Goal: Find specific page/section: Find specific page/section

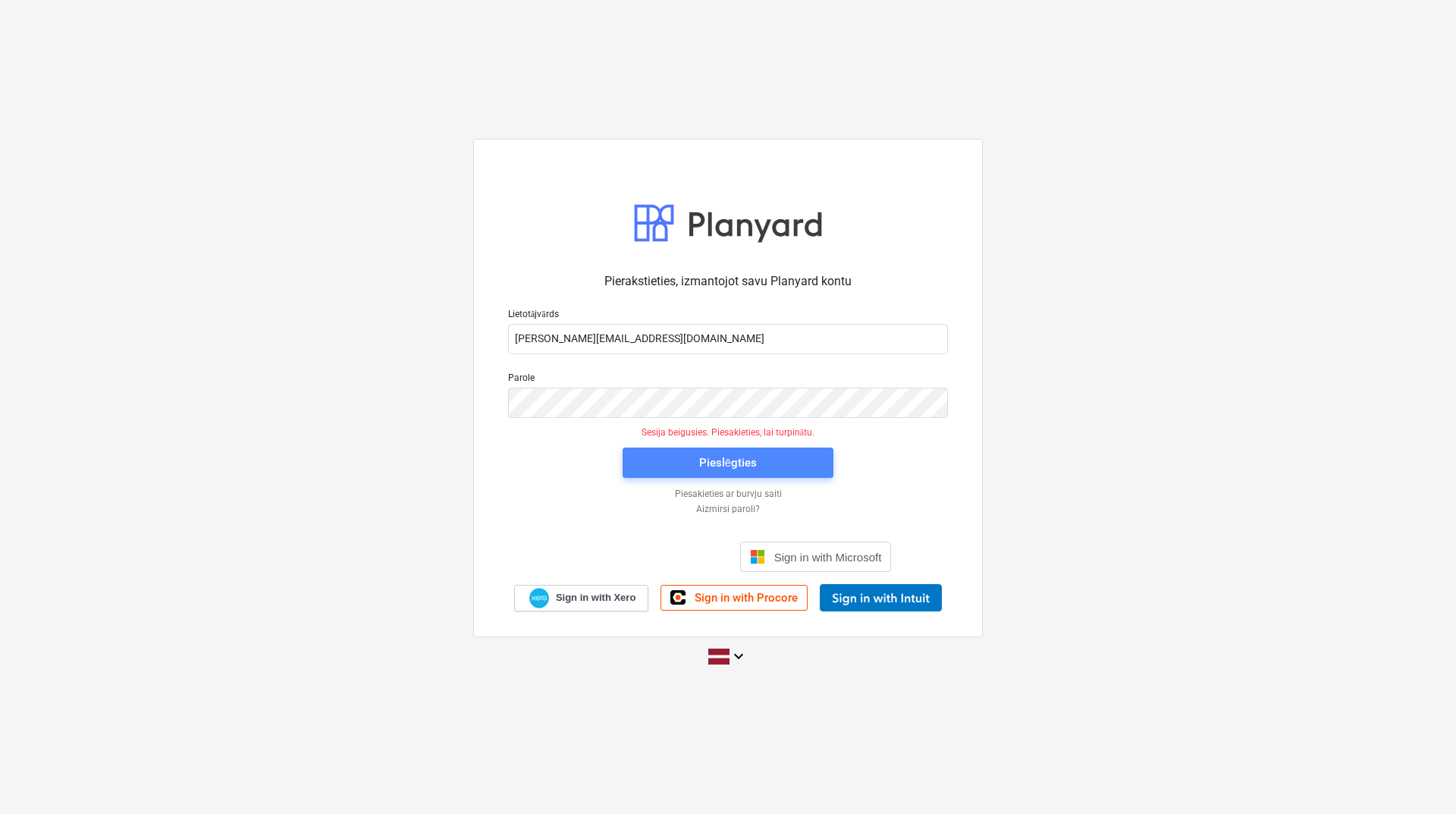
click at [781, 465] on span "Pieslēgties" at bounding box center [728, 463] width 174 height 20
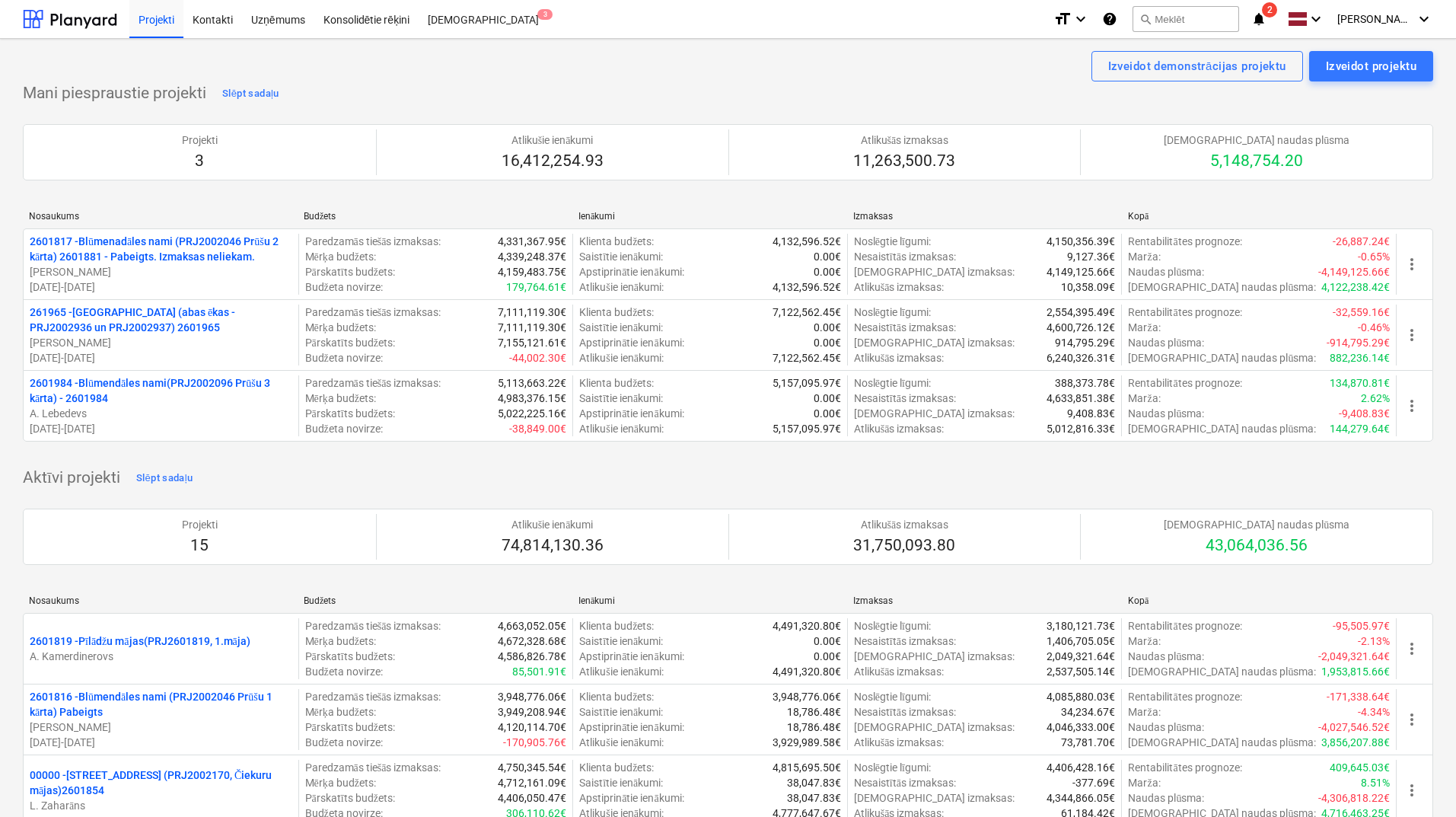
click at [1266, 18] on icon "notifications" at bounding box center [1259, 19] width 15 height 18
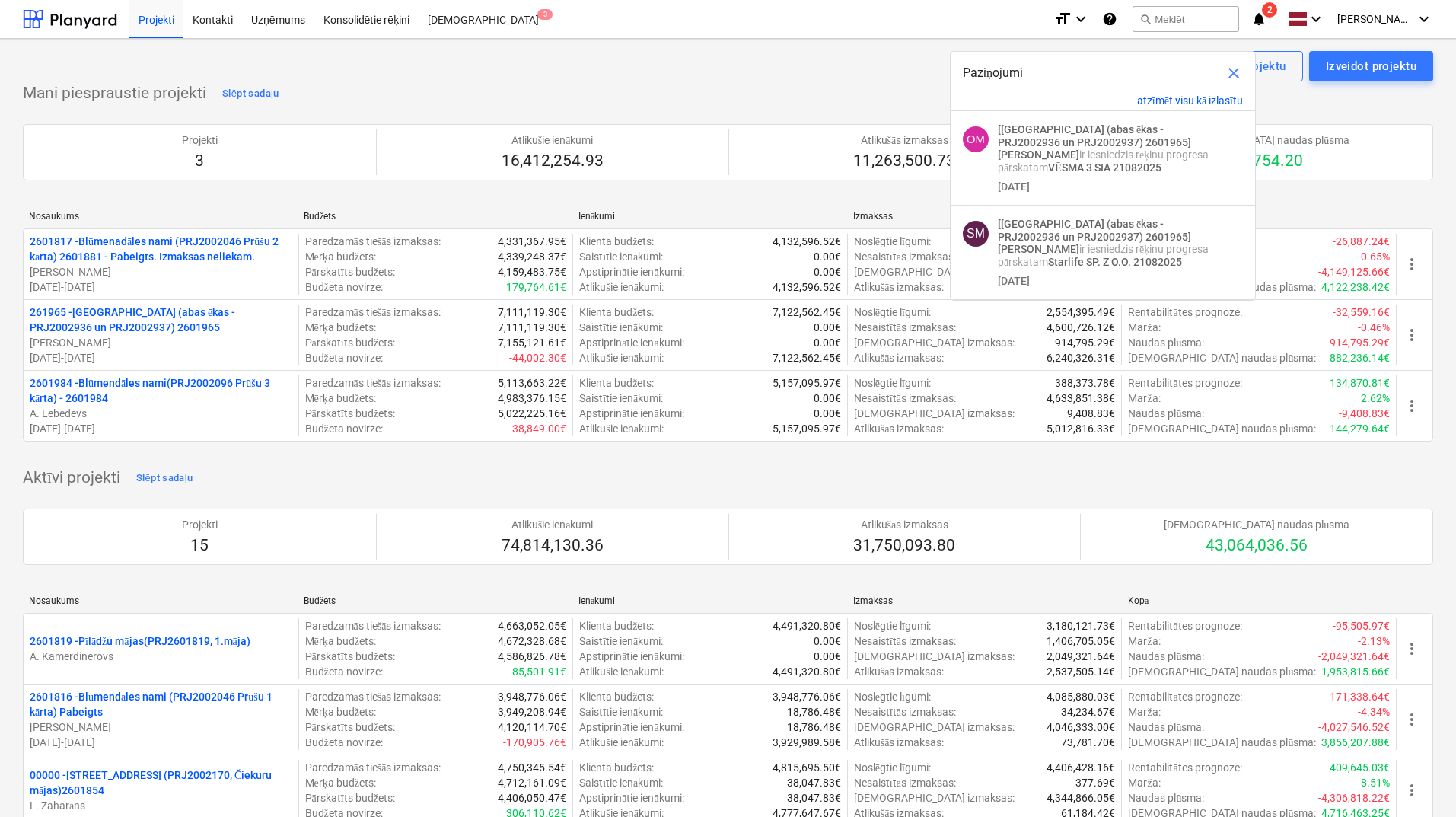
drag, startPoint x: 749, startPoint y: 86, endPoint x: 726, endPoint y: 82, distance: 23.3
click at [748, 86] on div "Mani piespraustie projekti Slēpt sadaļu Projekti 3 Atlikušie ienākumi 16,412,25…" at bounding box center [728, 271] width 1411 height 378
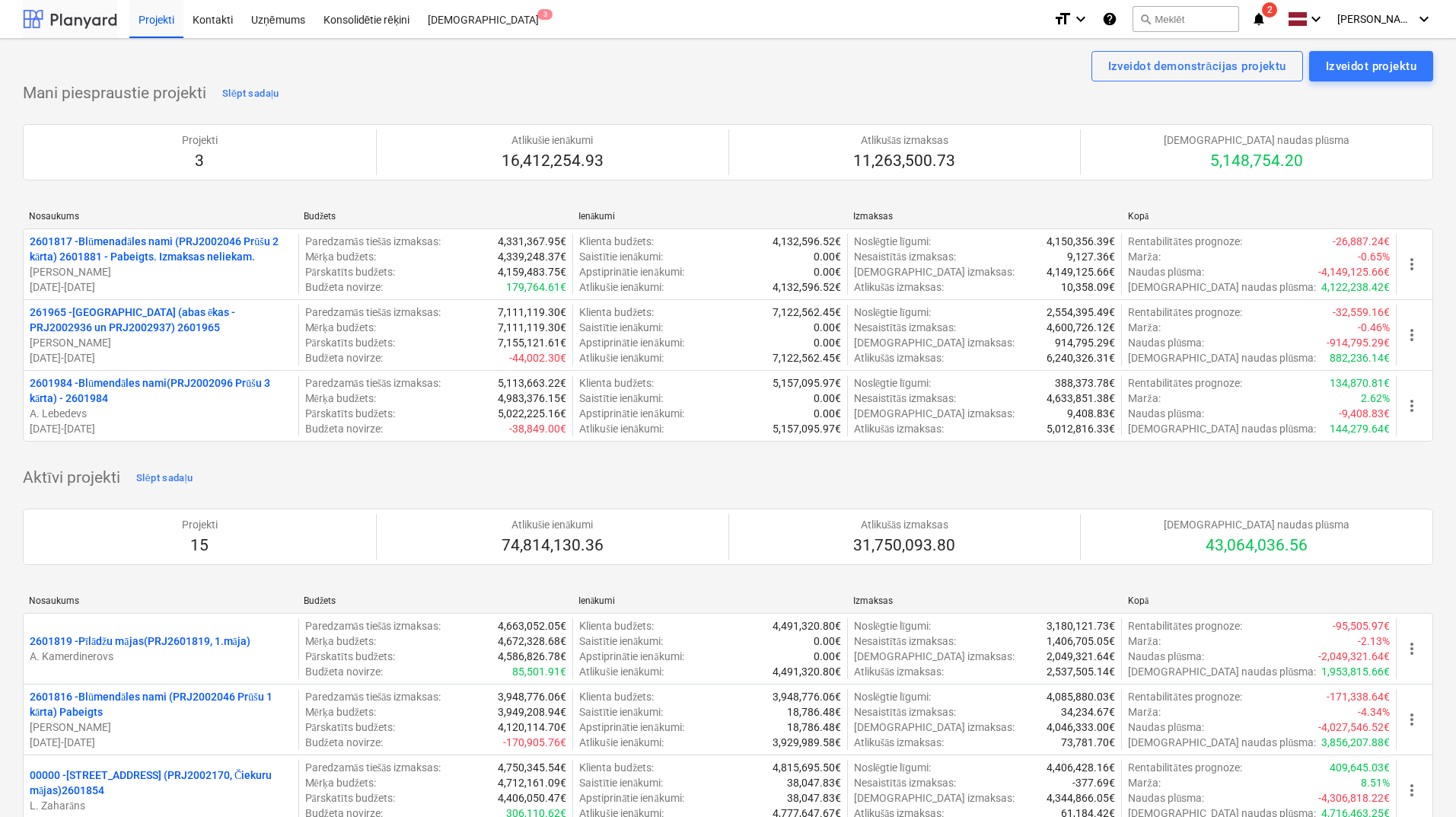
click at [89, 16] on div at bounding box center [70, 18] width 95 height 38
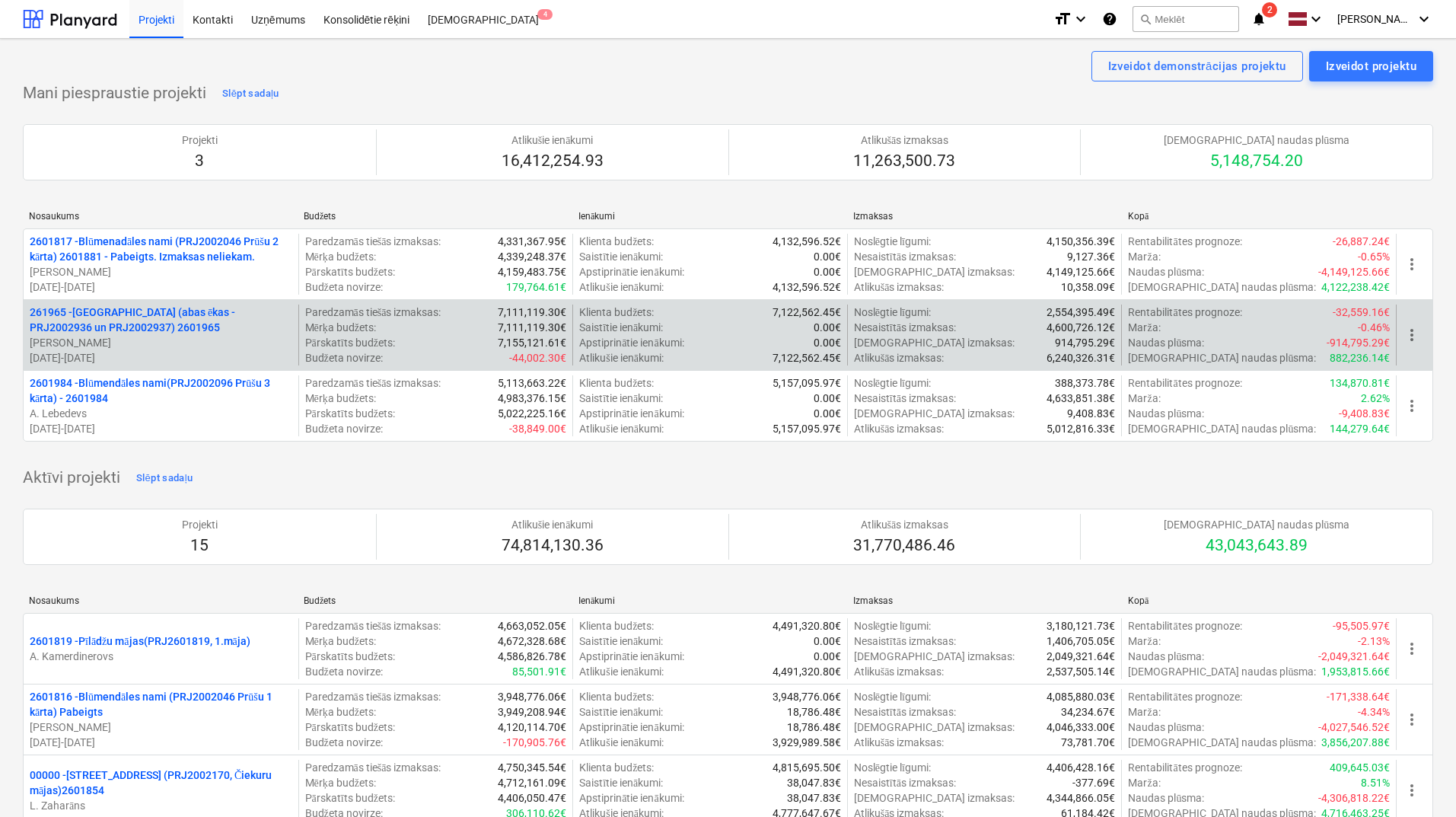
click at [158, 320] on p "261965 - [GEOGRAPHIC_DATA] (abas ēkas - PRJ2002936 un PRJ2002937) 2601965" at bounding box center [161, 320] width 263 height 31
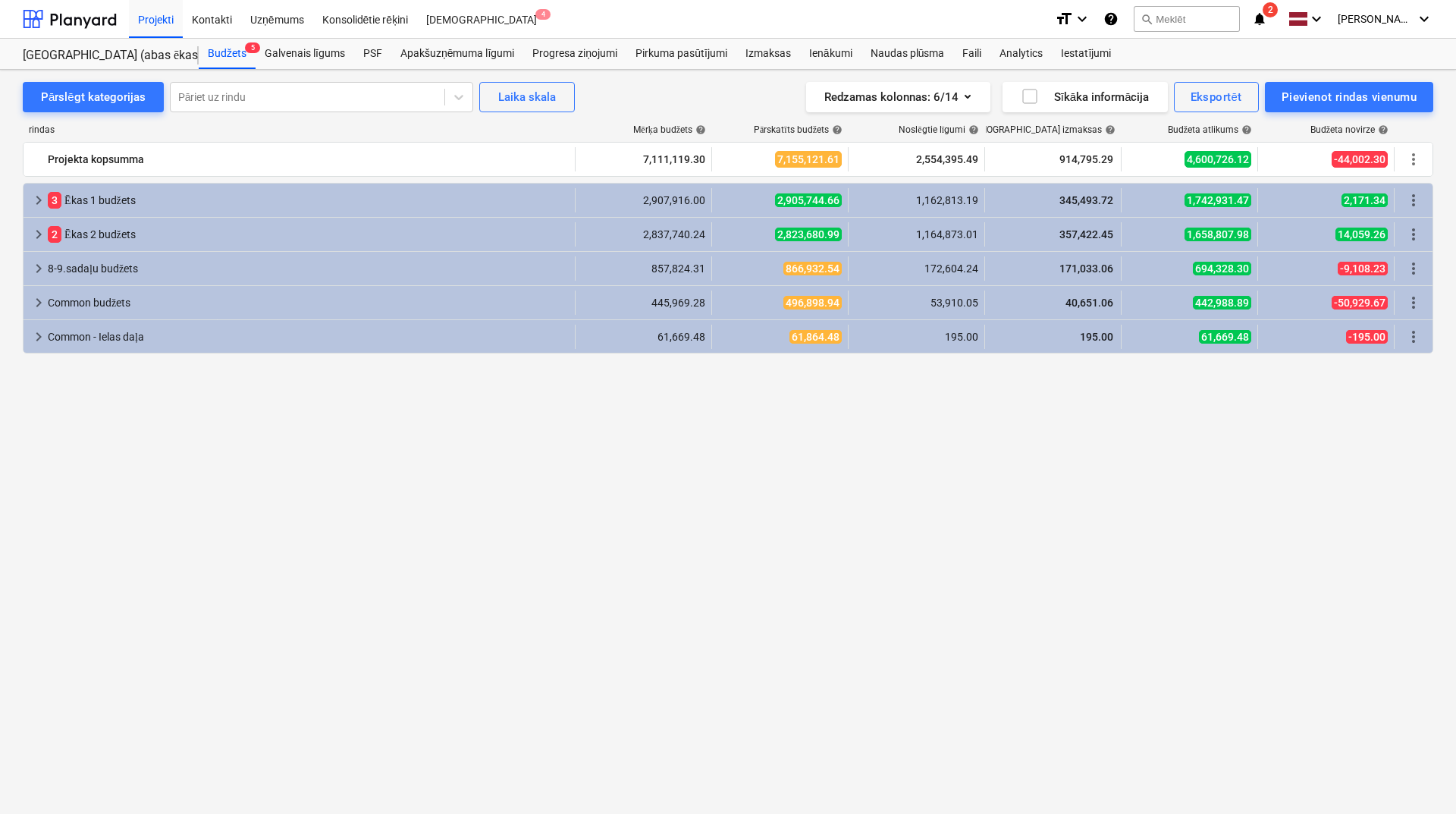
click at [1137, 468] on div "keyboard_arrow_right 3 Ēkas 1 budžets 2,907,916.00 2,905,744.66 1,162,813.19 34…" at bounding box center [728, 470] width 1411 height 575
click at [388, 54] on div "PSF" at bounding box center [372, 54] width 37 height 31
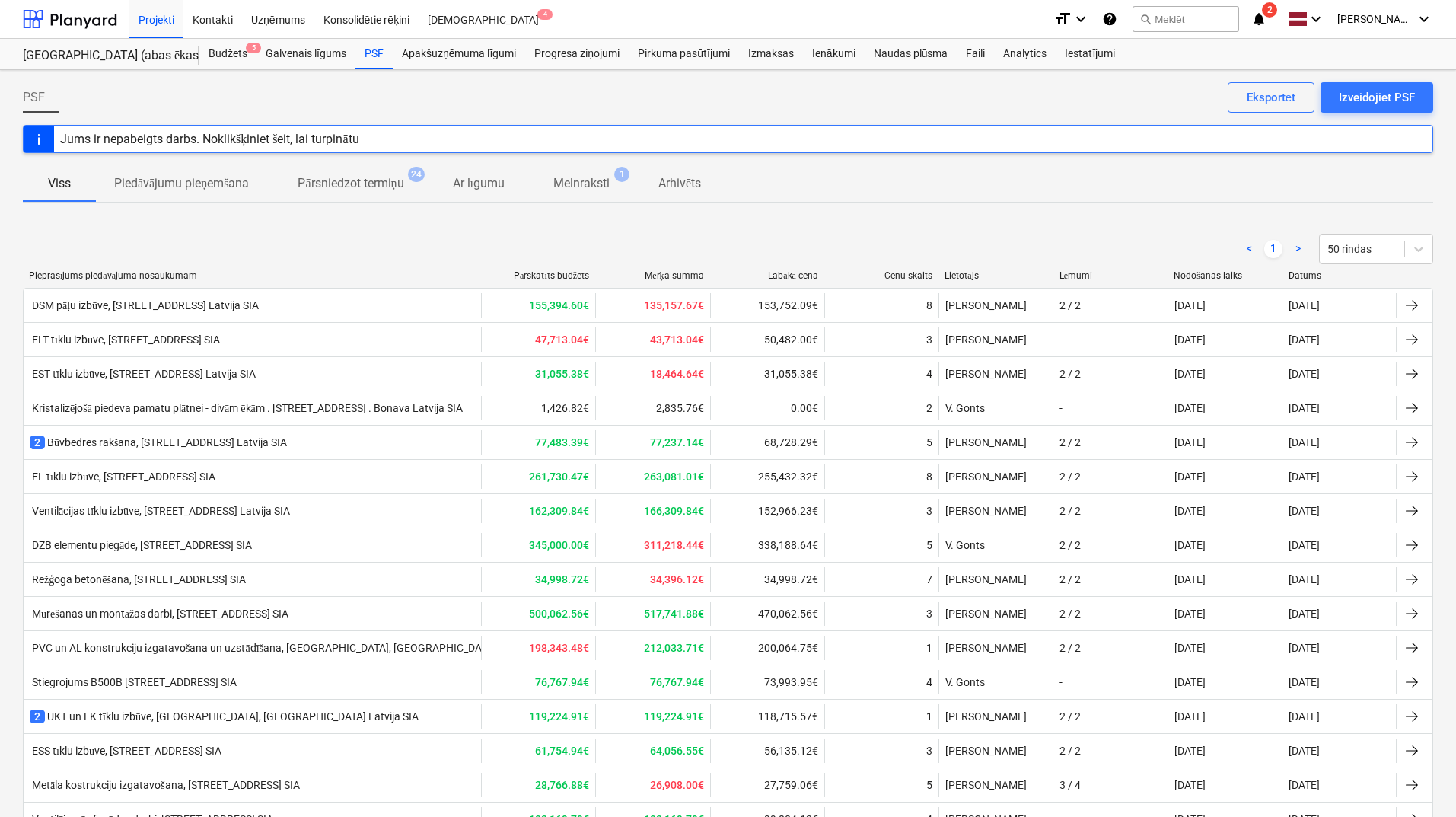
click at [193, 183] on p "Piedāvājumu pieņemšana" at bounding box center [181, 183] width 135 height 18
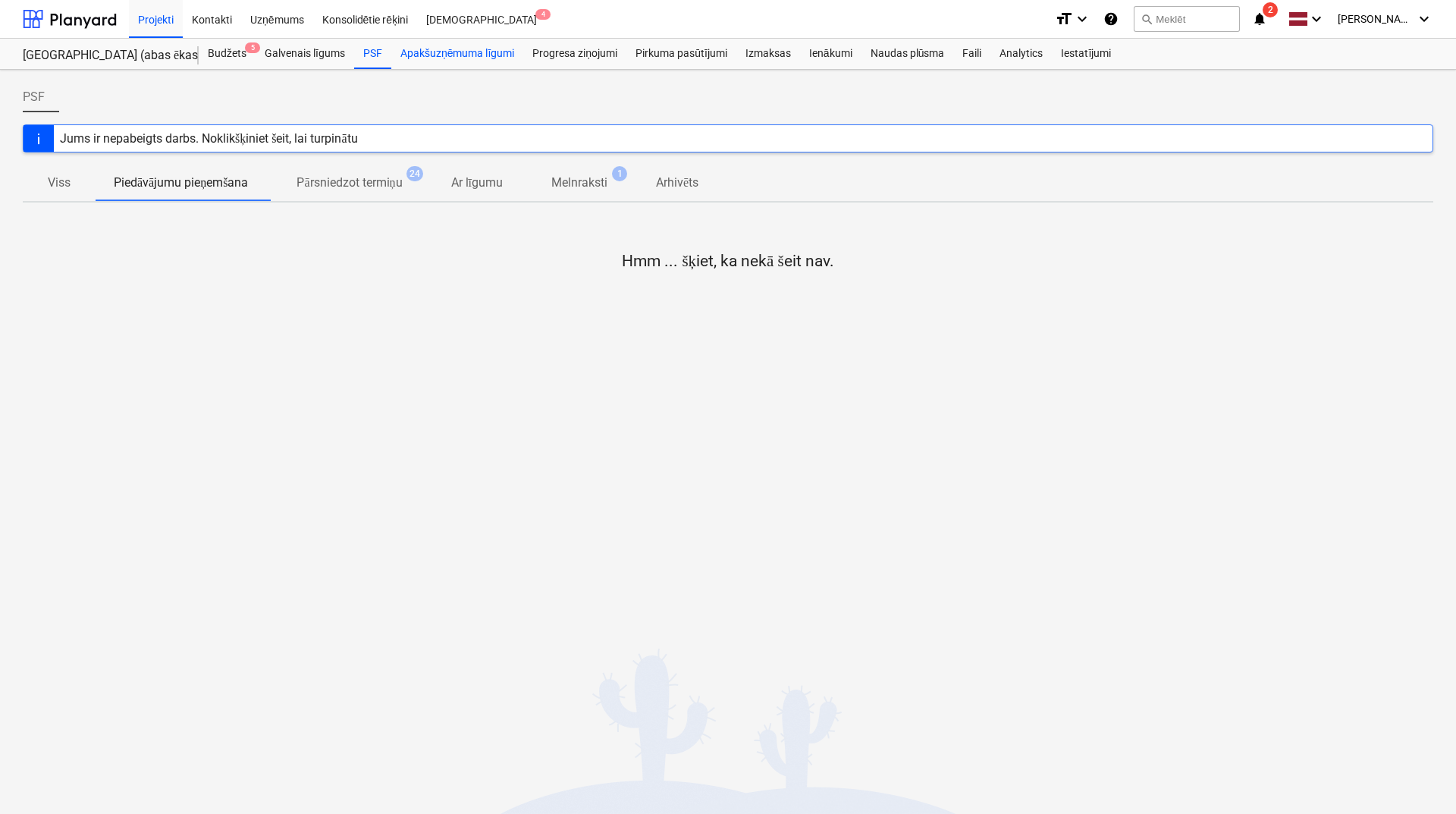
click at [448, 54] on div "Apakšuzņēmuma līgumi" at bounding box center [457, 54] width 132 height 31
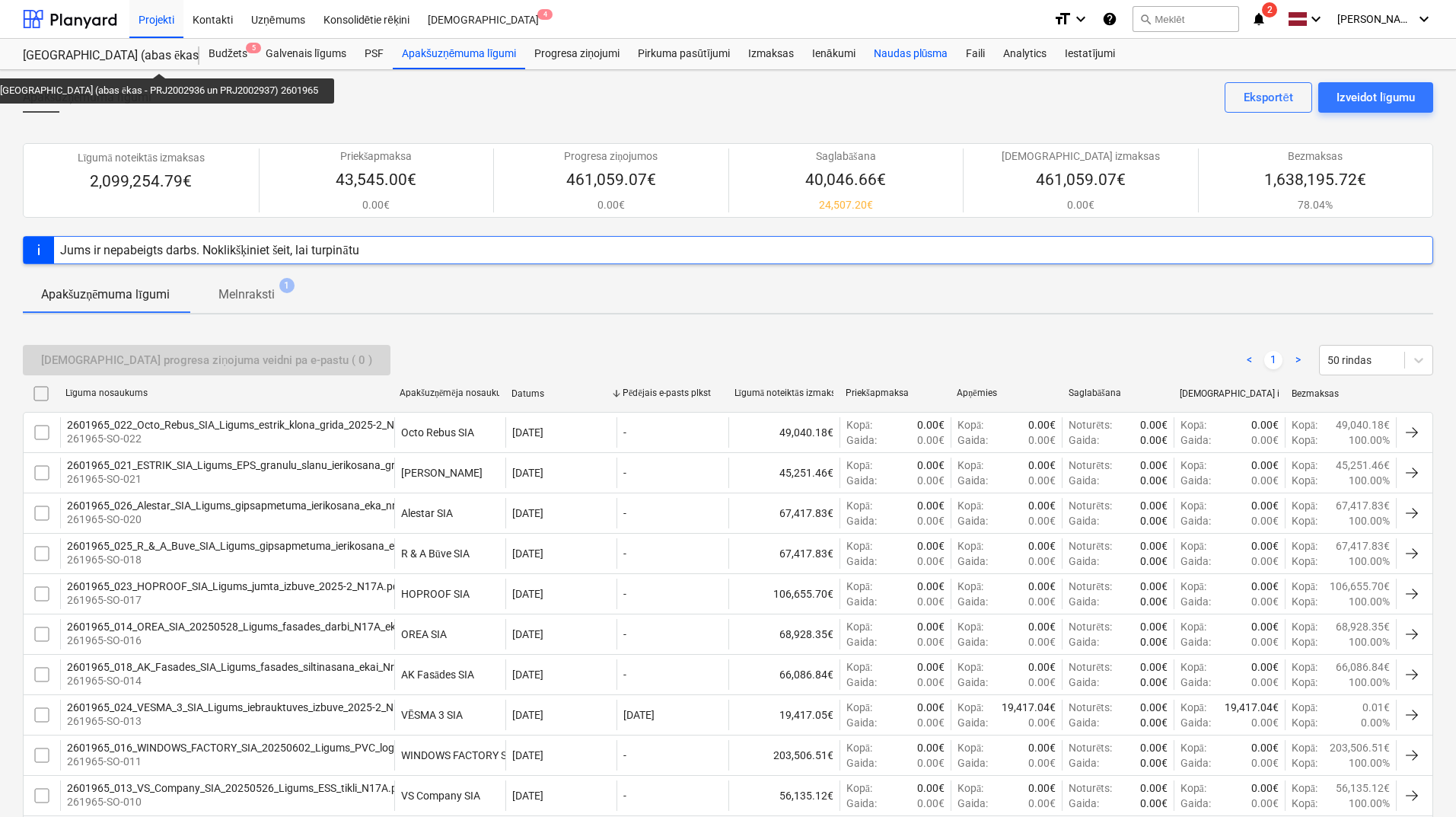
click at [901, 57] on div "Naudas plūsma" at bounding box center [911, 54] width 93 height 31
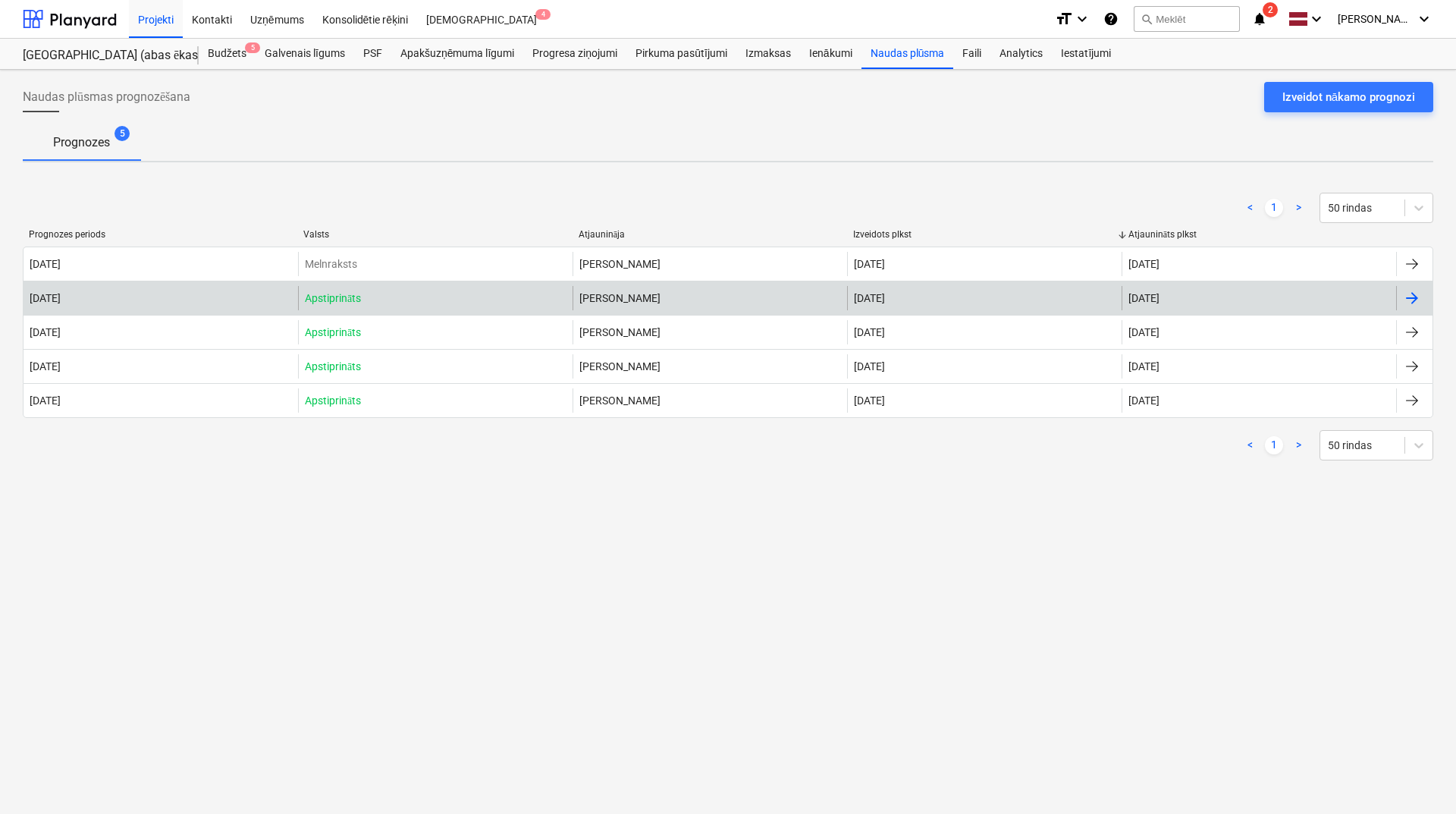
click at [1425, 290] on div at bounding box center [1414, 298] width 36 height 25
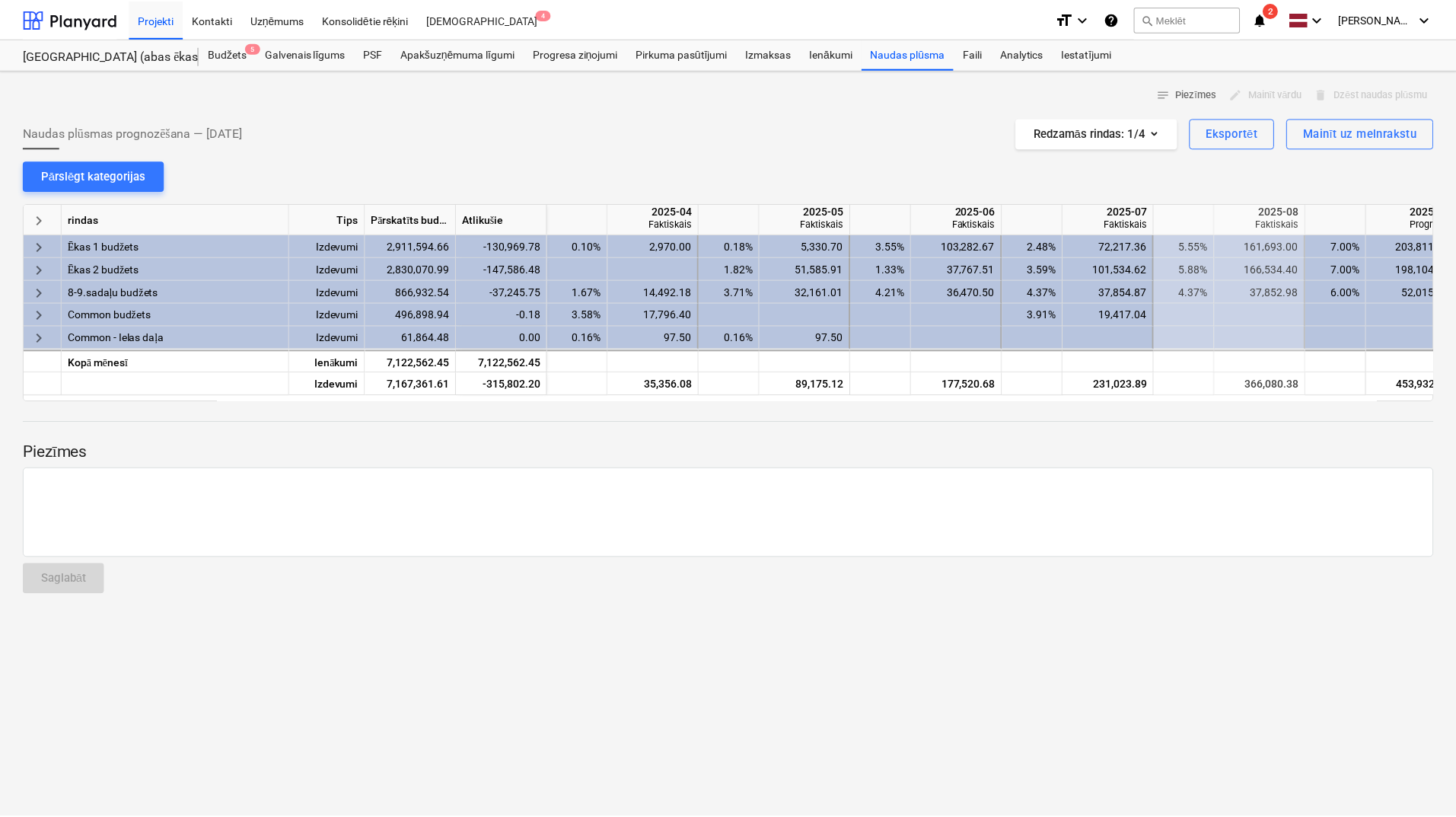
scroll to position [0, 609]
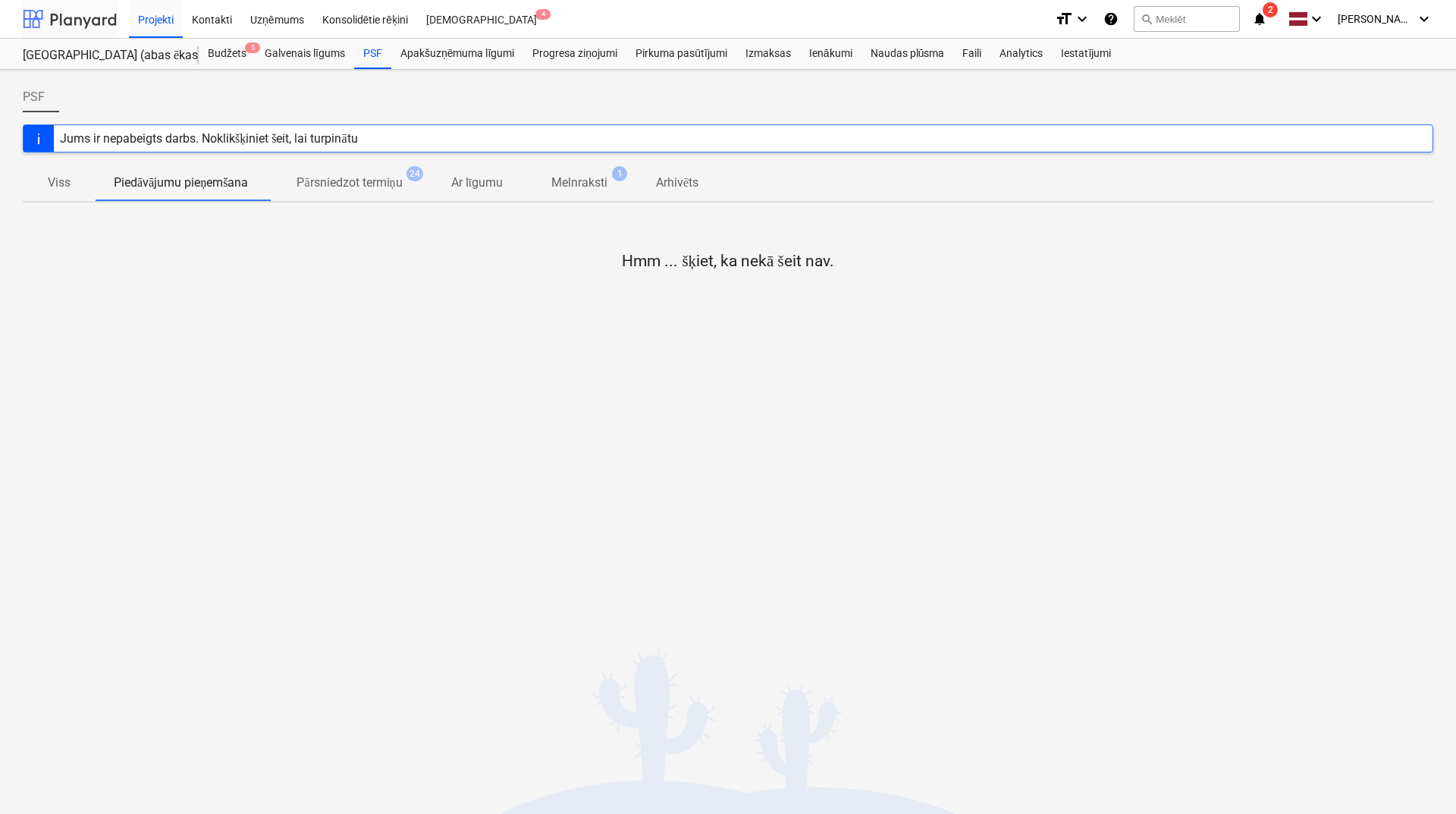
click at [72, 23] on div at bounding box center [70, 18] width 94 height 38
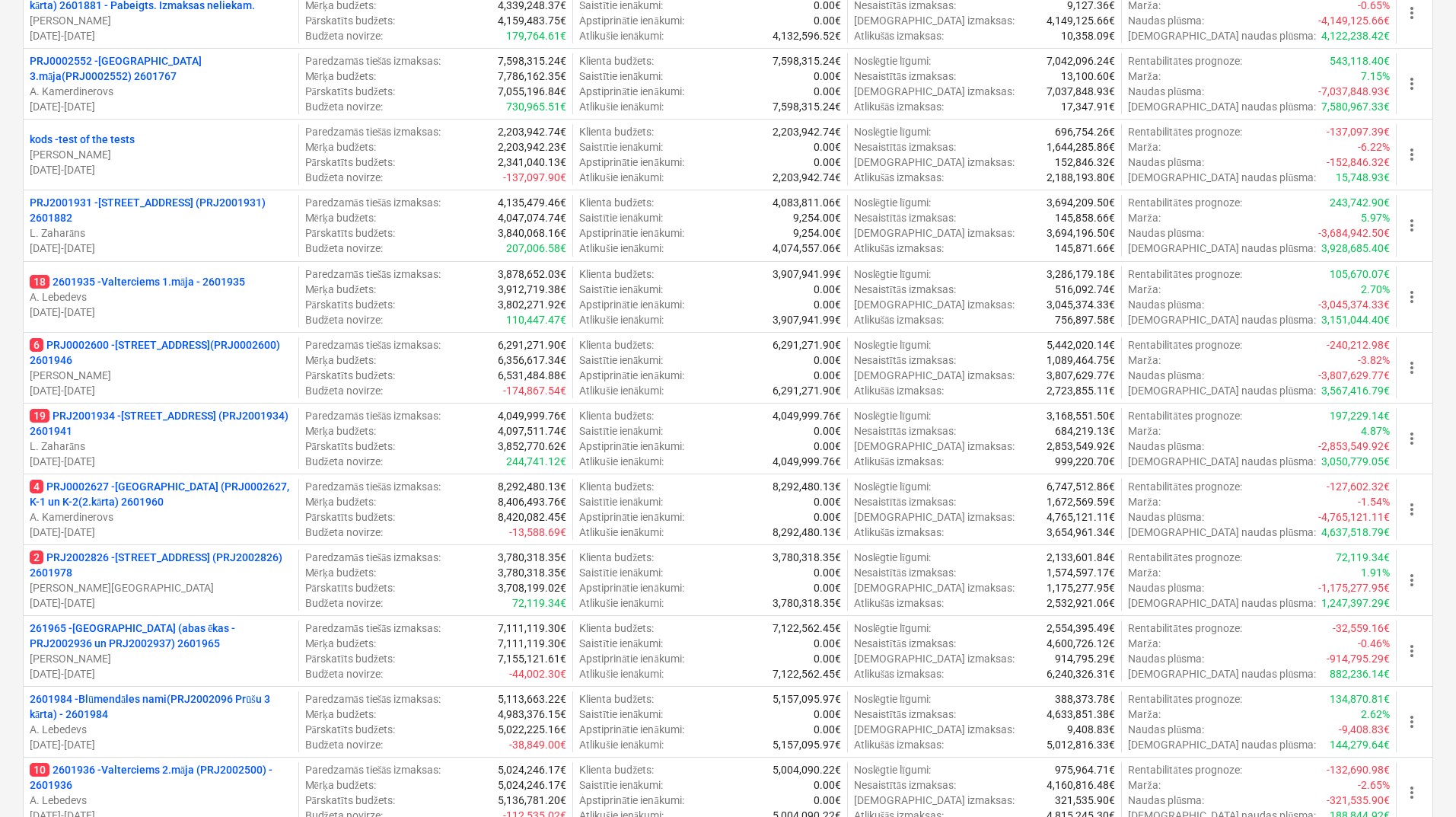
scroll to position [914, 0]
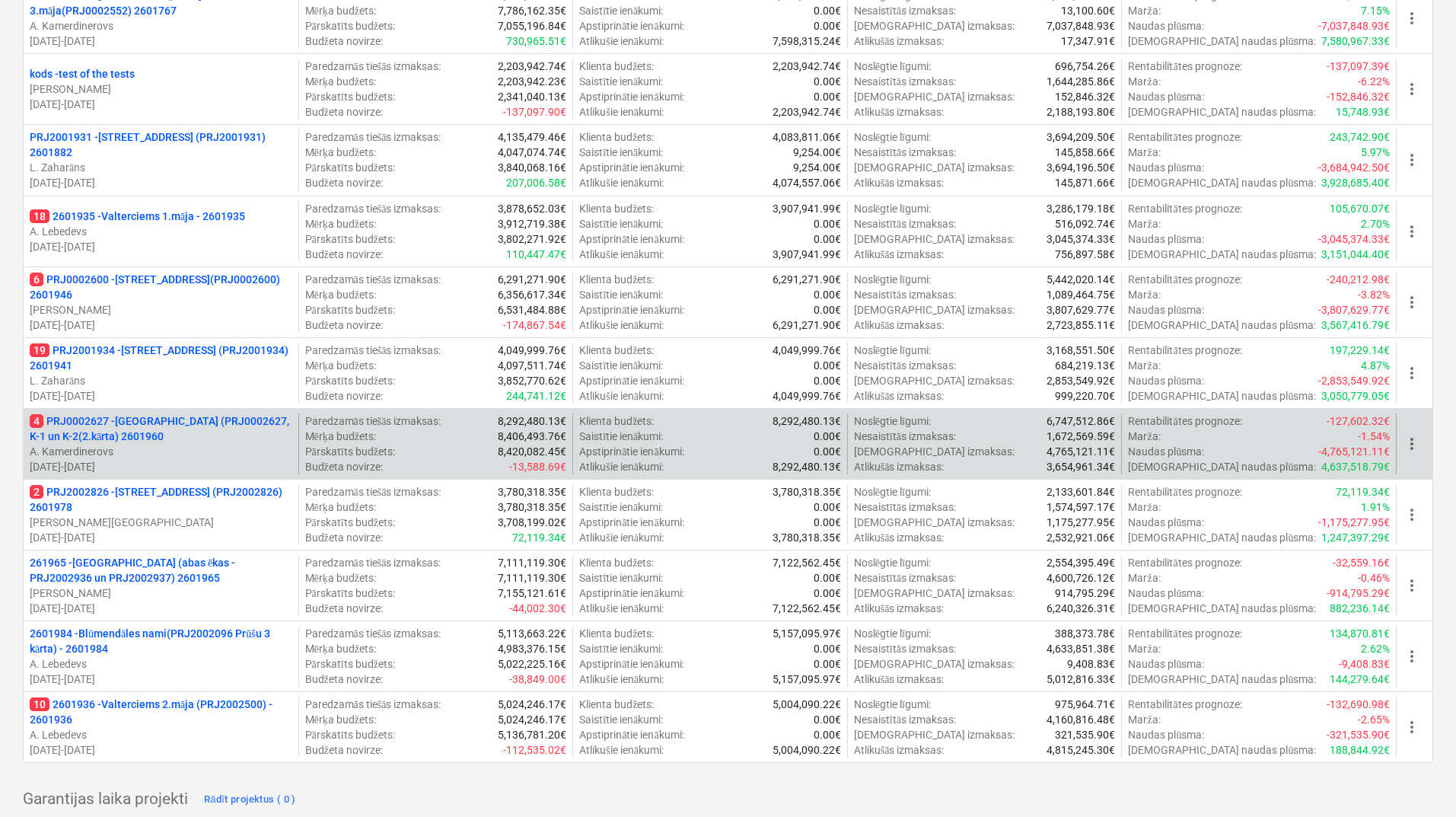
click at [206, 414] on p "4 PRJ0002627 - [GEOGRAPHIC_DATA] (PRJ0002627, K-1 un K-2(2.kārta) 2601960" at bounding box center [161, 429] width 263 height 31
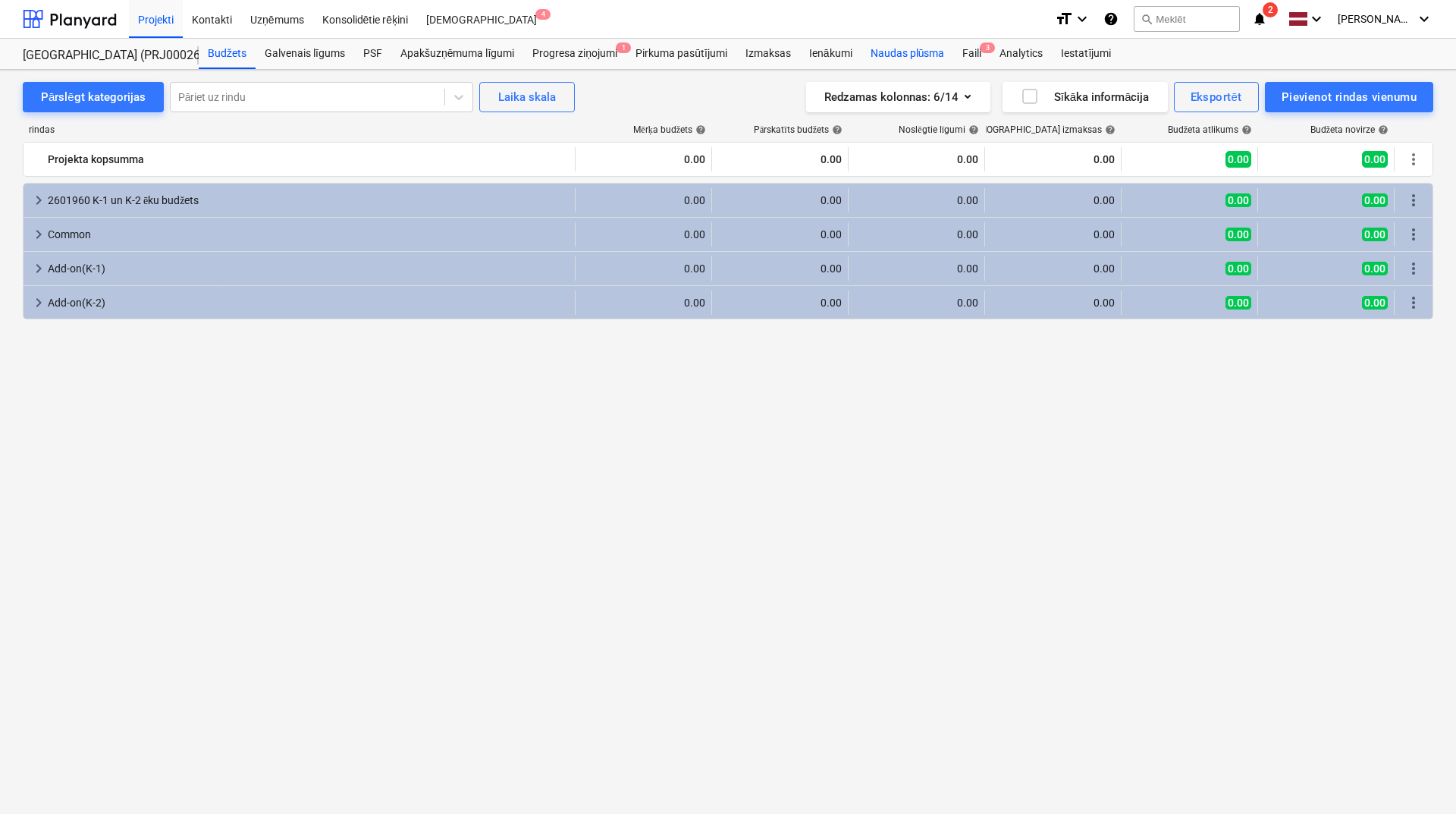
click at [898, 55] on div "Naudas plūsma" at bounding box center [907, 54] width 93 height 31
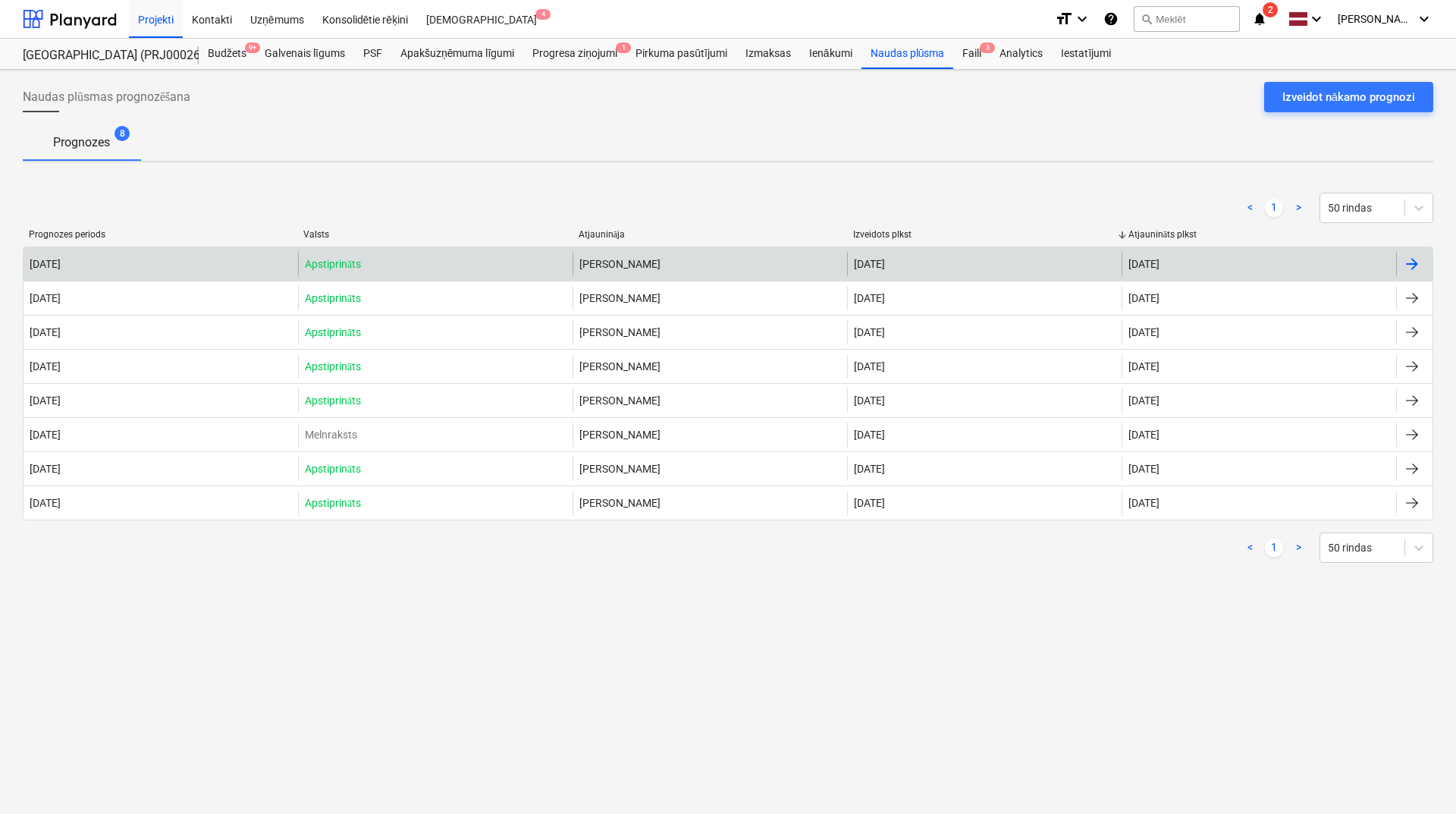
click at [1418, 265] on div at bounding box center [1412, 264] width 18 height 18
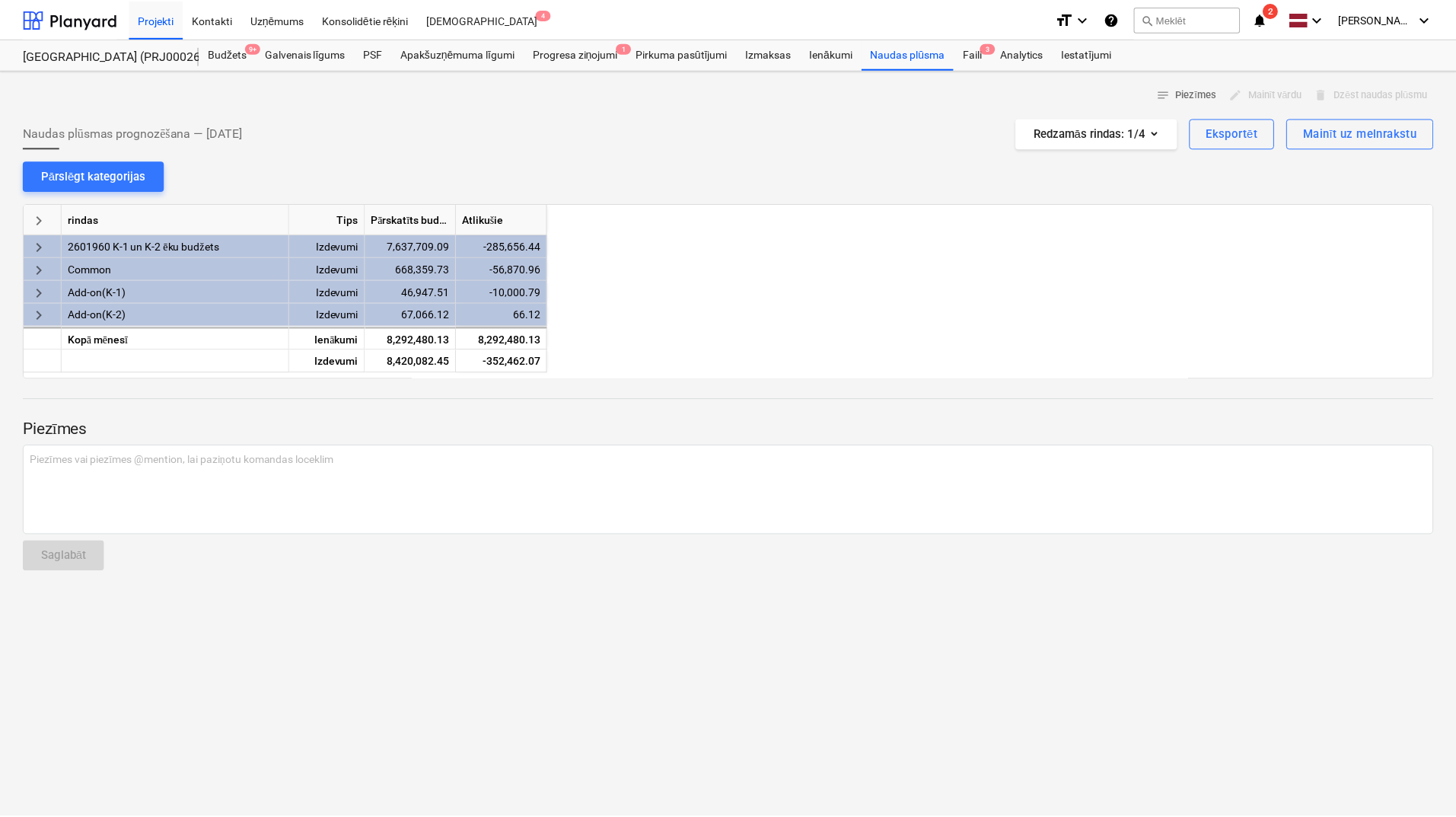
scroll to position [0, 1218]
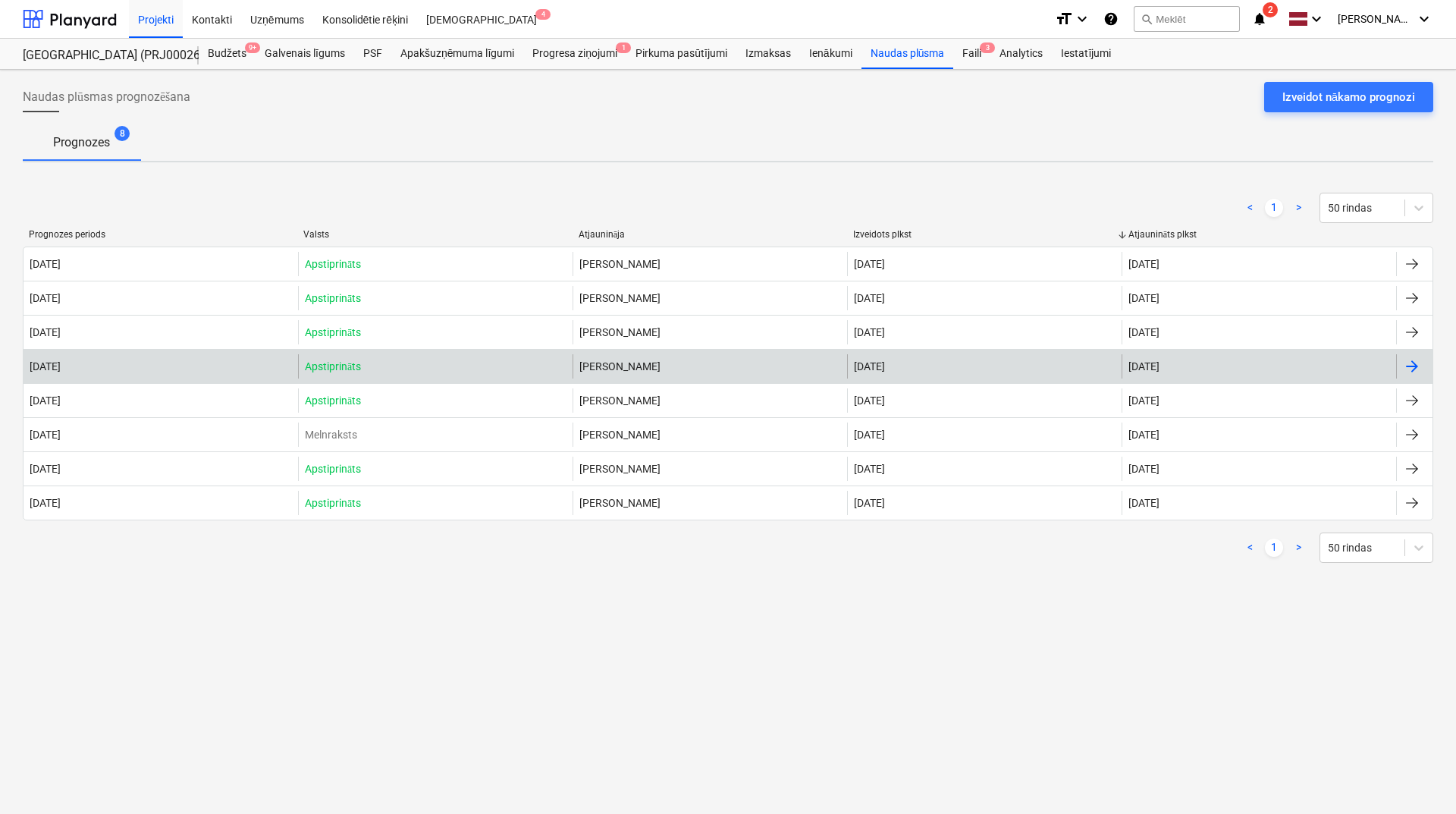
click at [1422, 375] on div at bounding box center [1414, 366] width 36 height 25
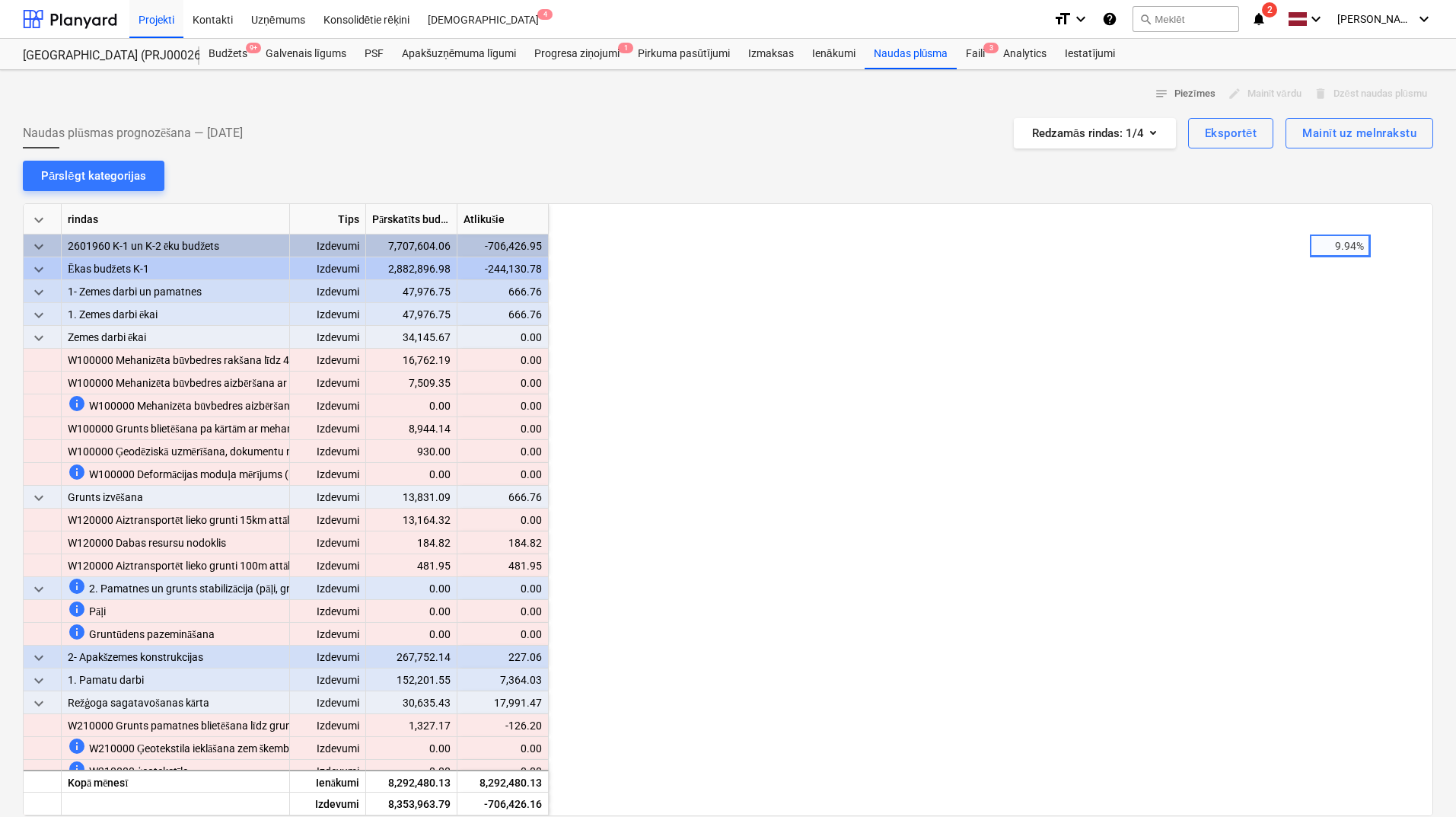
scroll to position [0, 761]
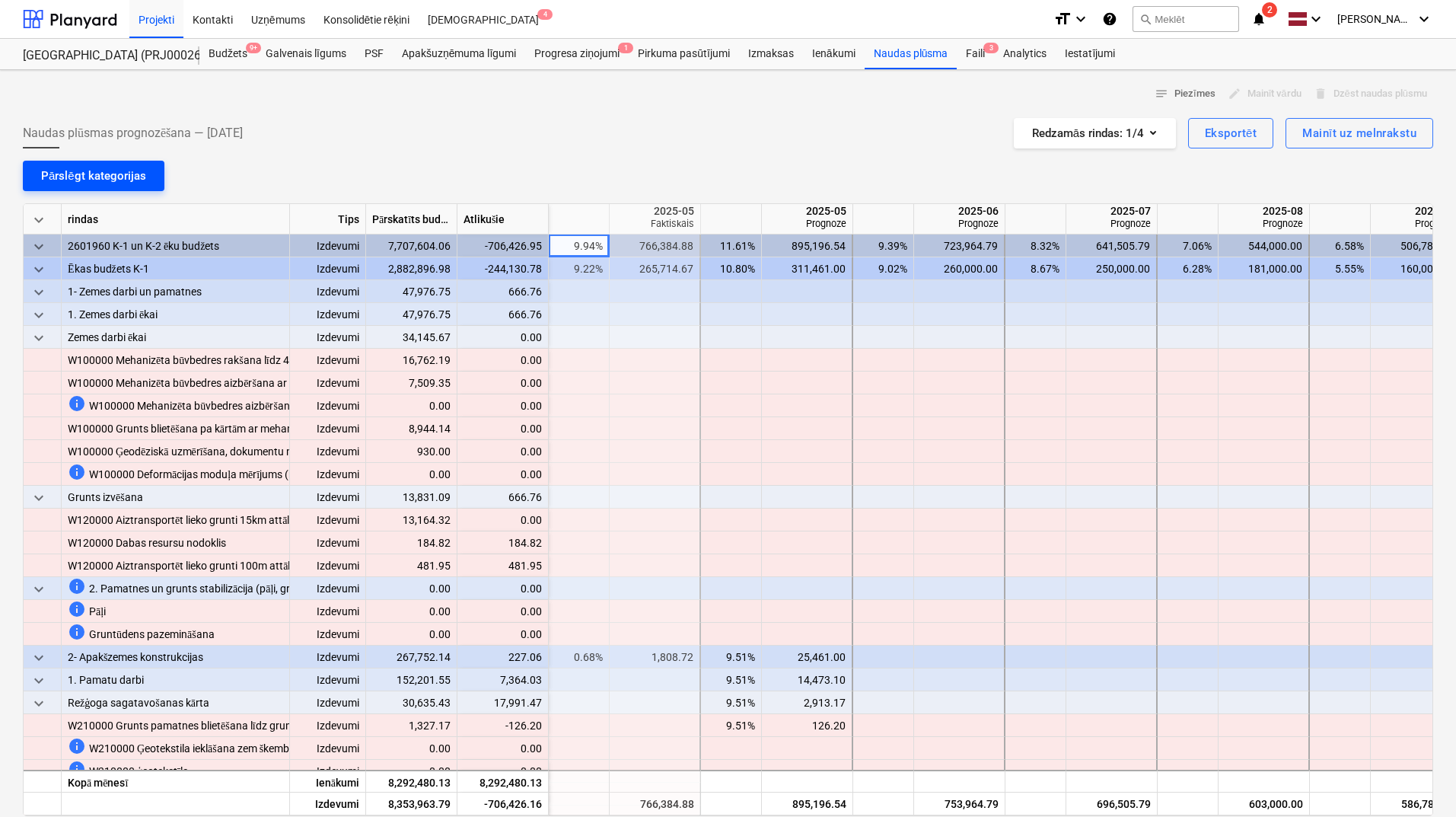
click at [84, 170] on div "Pārslēgt kategorijas" at bounding box center [93, 176] width 105 height 20
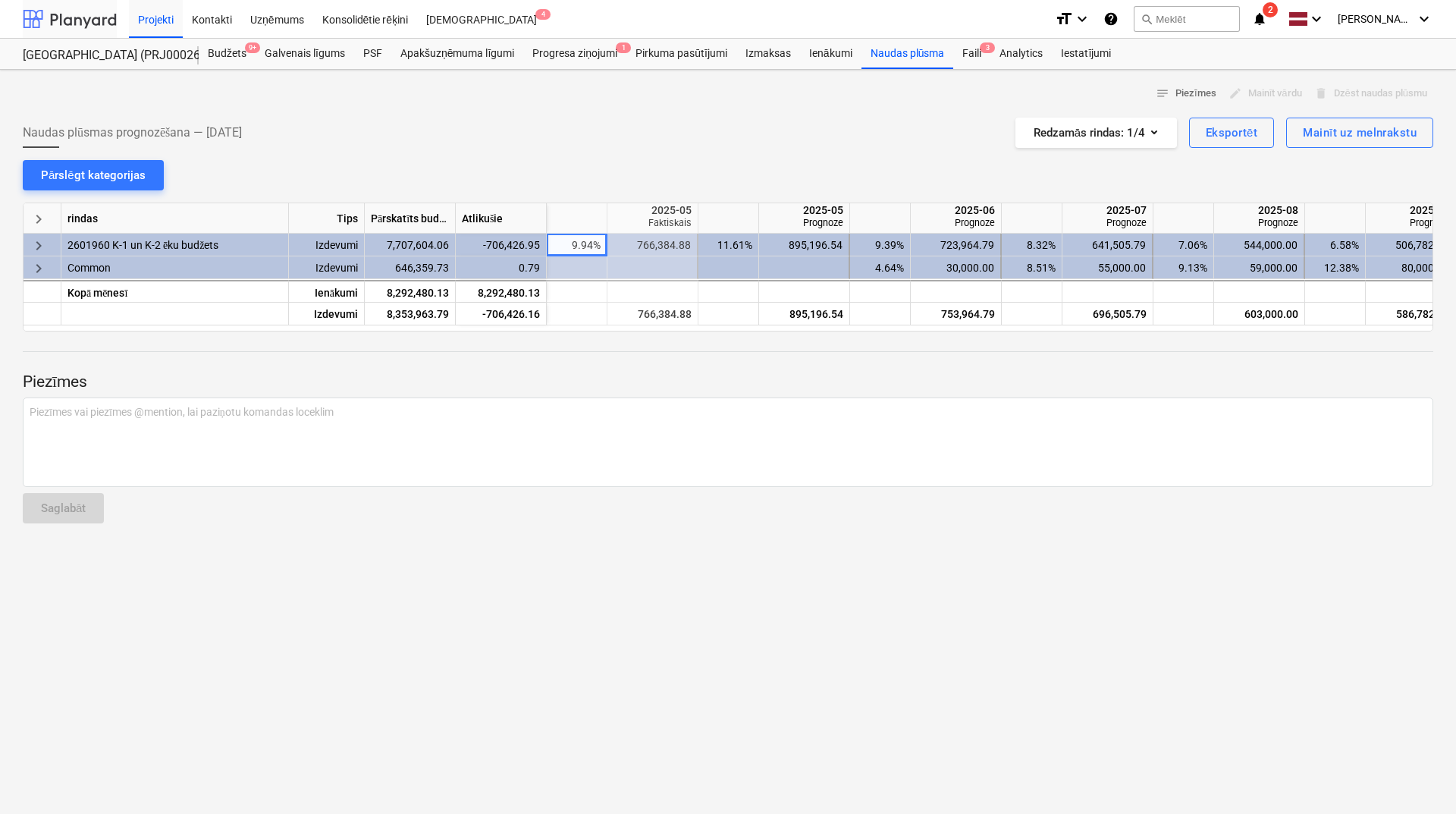
click at [78, 21] on div at bounding box center [70, 18] width 94 height 38
